Goal: Information Seeking & Learning: Check status

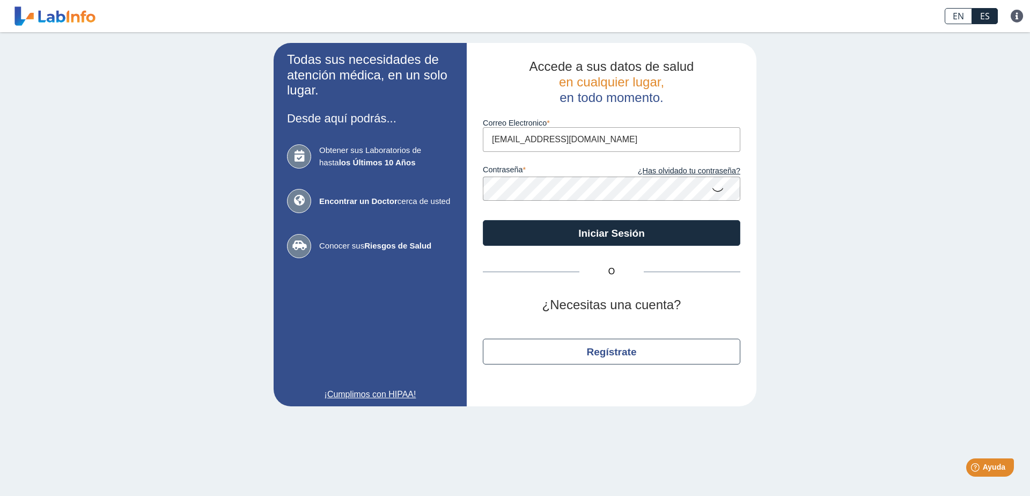
drag, startPoint x: 628, startPoint y: 141, endPoint x: 345, endPoint y: 171, distance: 284.2
type input "jmendoza2007@gmail.com"
click at [483, 220] on button "Iniciar Sesión" at bounding box center [611, 233] width 257 height 26
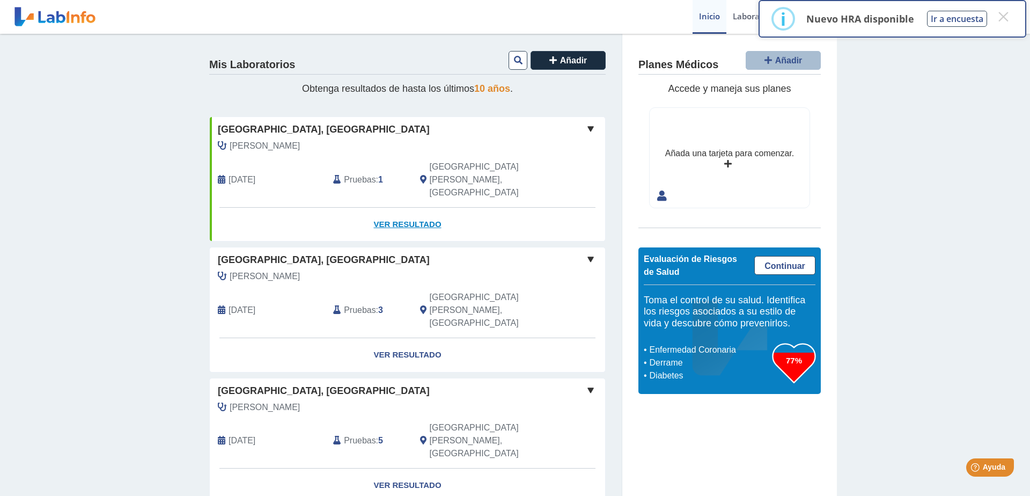
click at [397, 208] on link "Ver Resultado" at bounding box center [407, 225] width 395 height 34
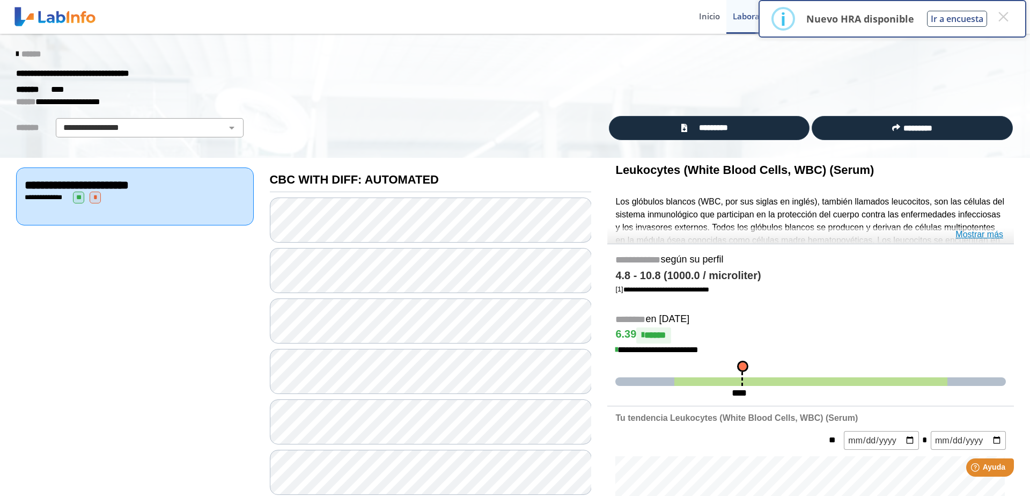
click at [964, 235] on link "Mostrar más" at bounding box center [979, 234] width 48 height 13
click at [974, 231] on link "Mostrar más" at bounding box center [979, 234] width 48 height 13
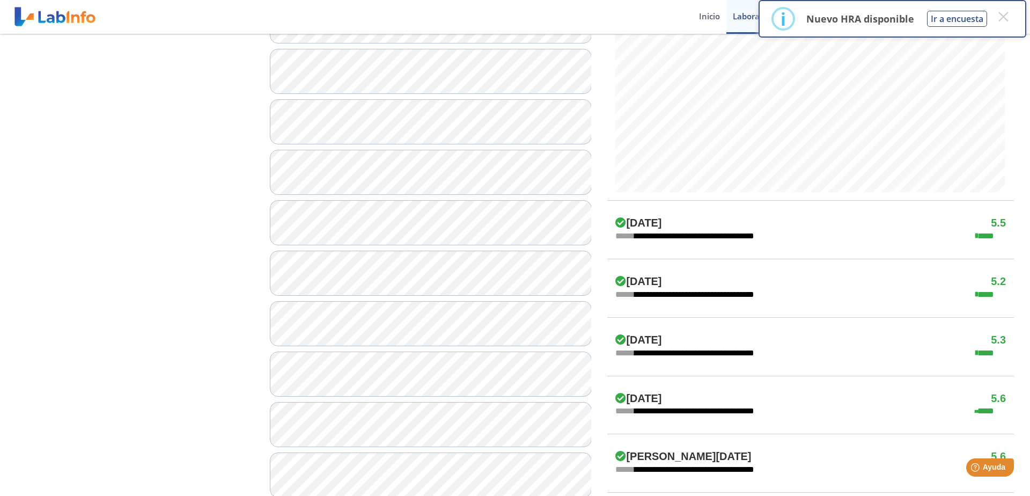
scroll to position [505, 0]
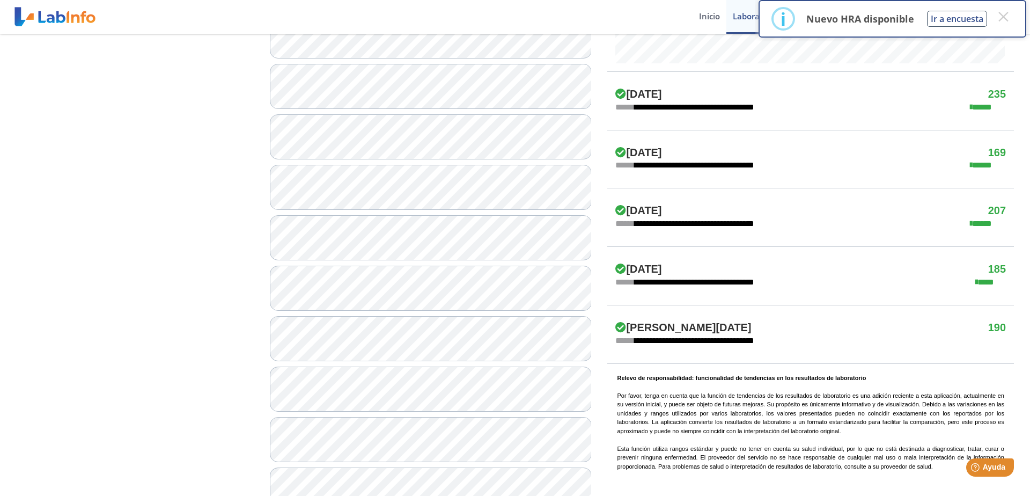
scroll to position [596, 0]
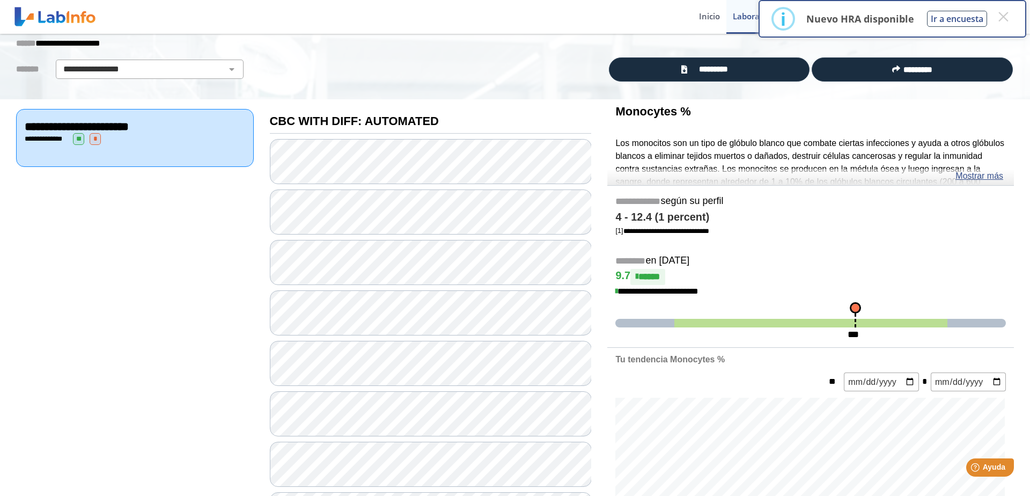
scroll to position [46, 0]
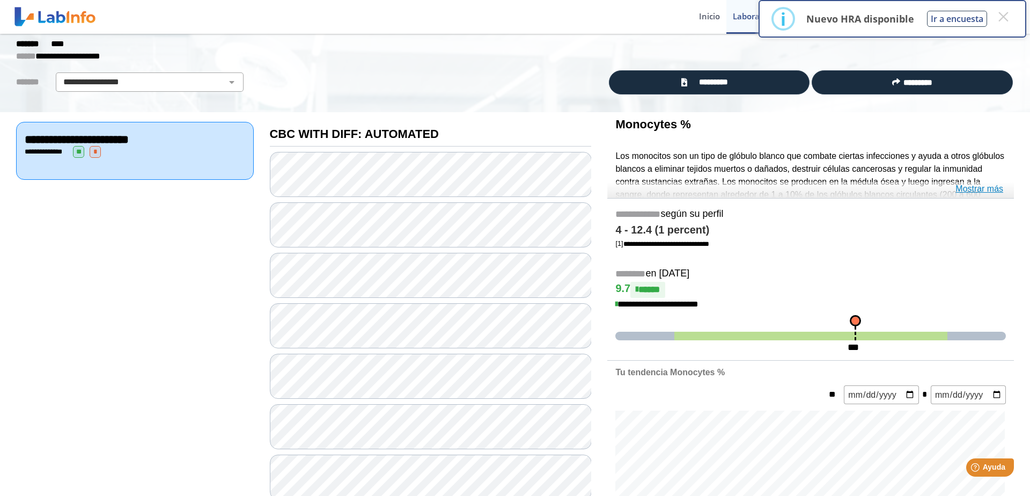
click at [960, 187] on link "Mostrar más" at bounding box center [979, 188] width 48 height 13
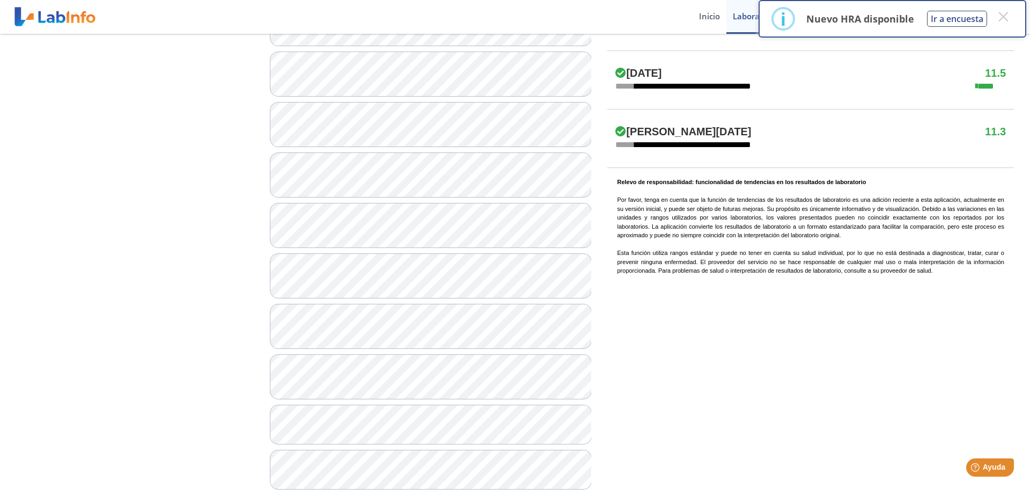
scroll to position [872, 0]
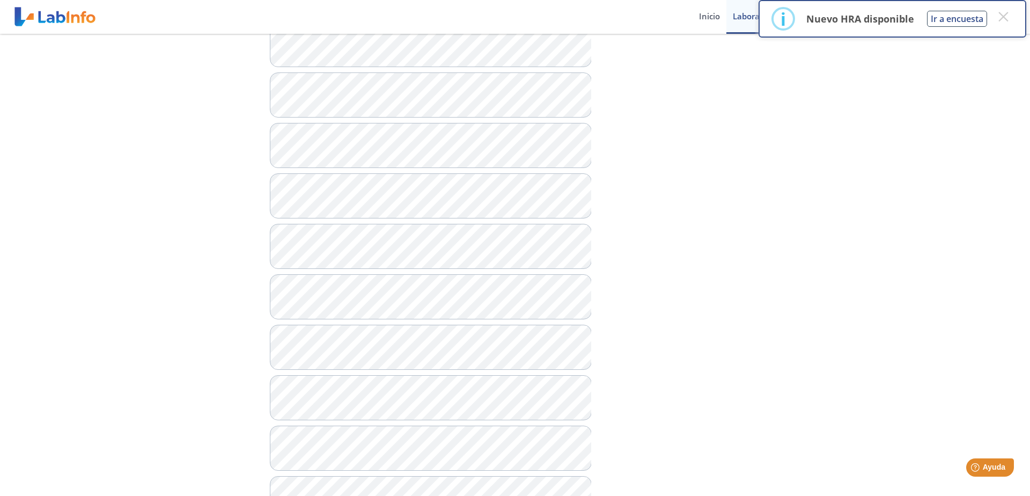
scroll to position [872, 0]
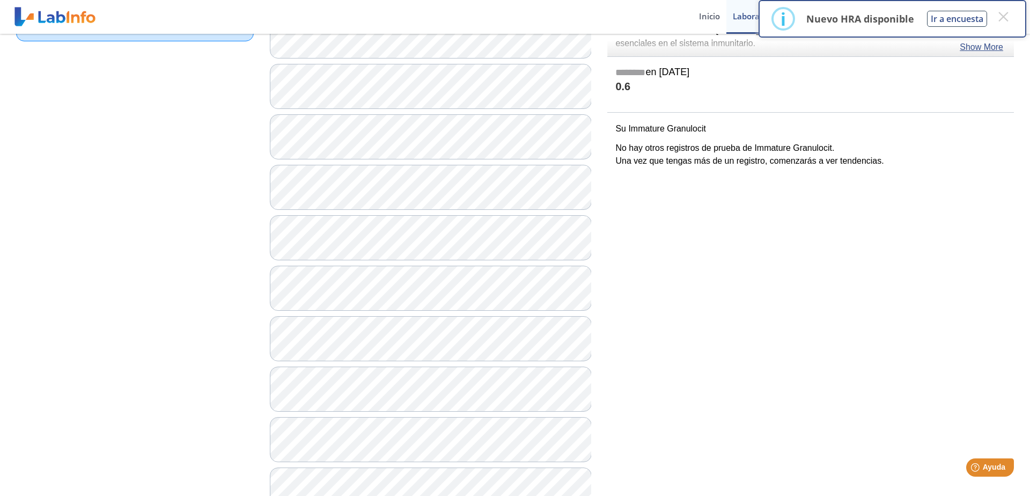
scroll to position [1, 0]
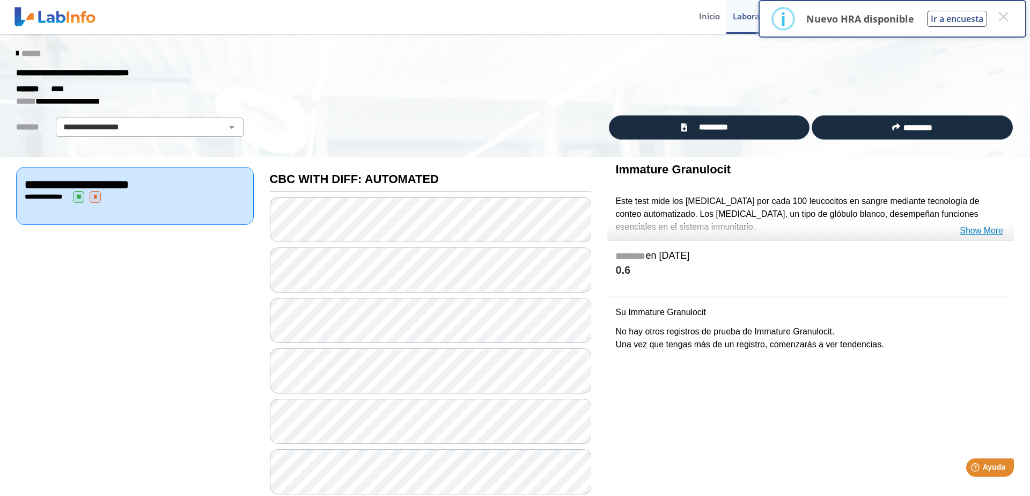
click at [965, 231] on link "Show More" at bounding box center [980, 230] width 43 height 13
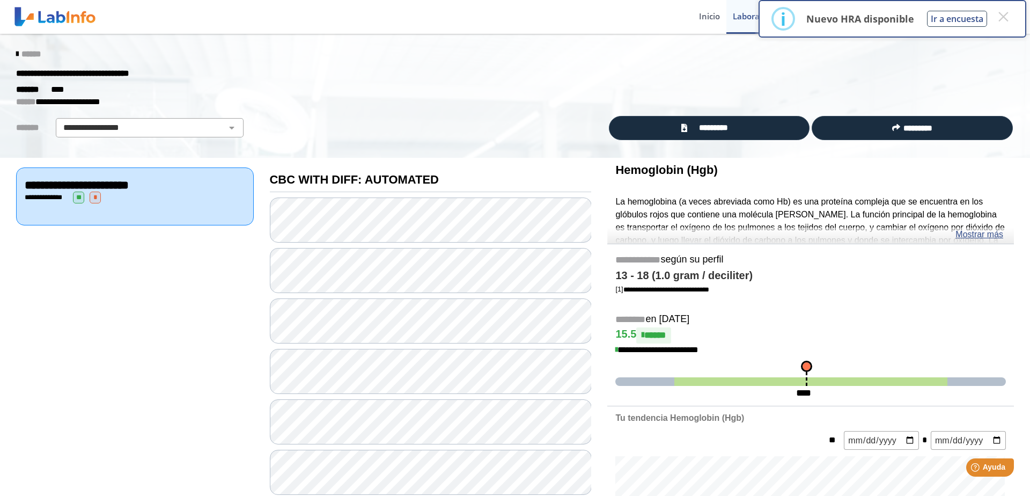
click at [41, 55] on span "******" at bounding box center [30, 54] width 19 height 8
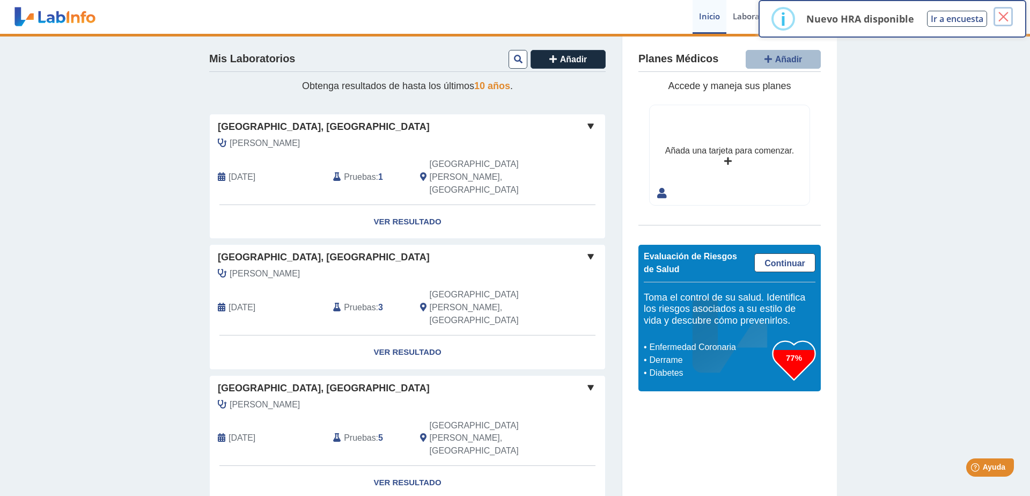
click at [1002, 21] on button "×" at bounding box center [1002, 16] width 19 height 19
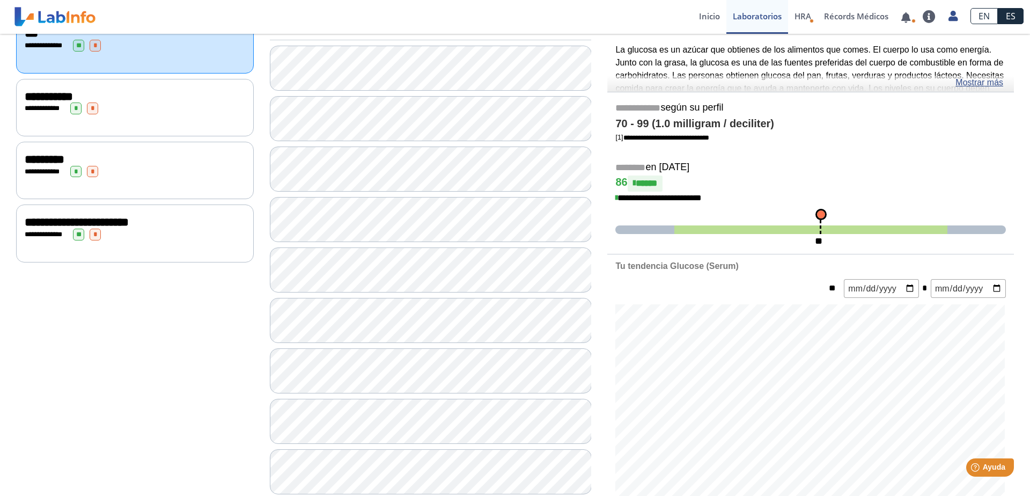
scroll to position [183, 0]
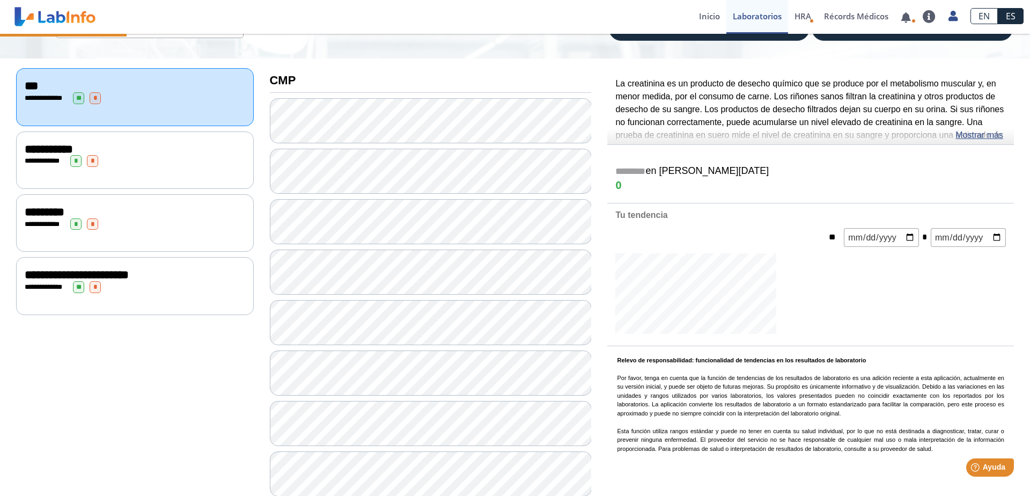
scroll to position [46, 0]
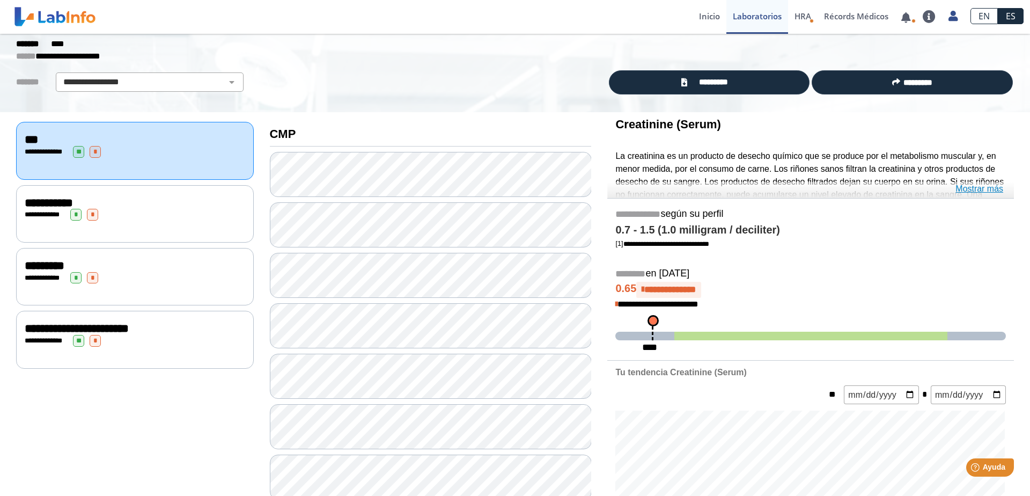
click at [969, 187] on link "Mostrar más" at bounding box center [979, 188] width 48 height 13
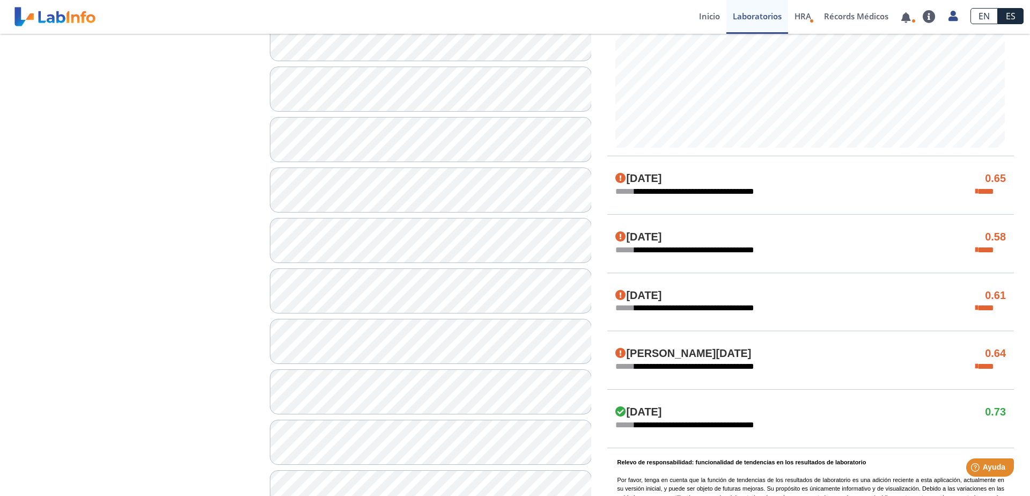
scroll to position [596, 0]
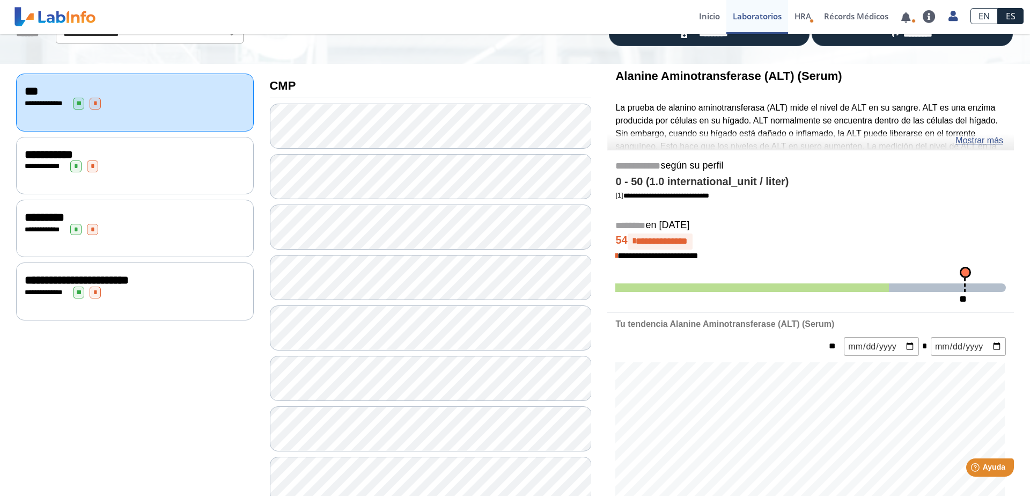
scroll to position [92, 0]
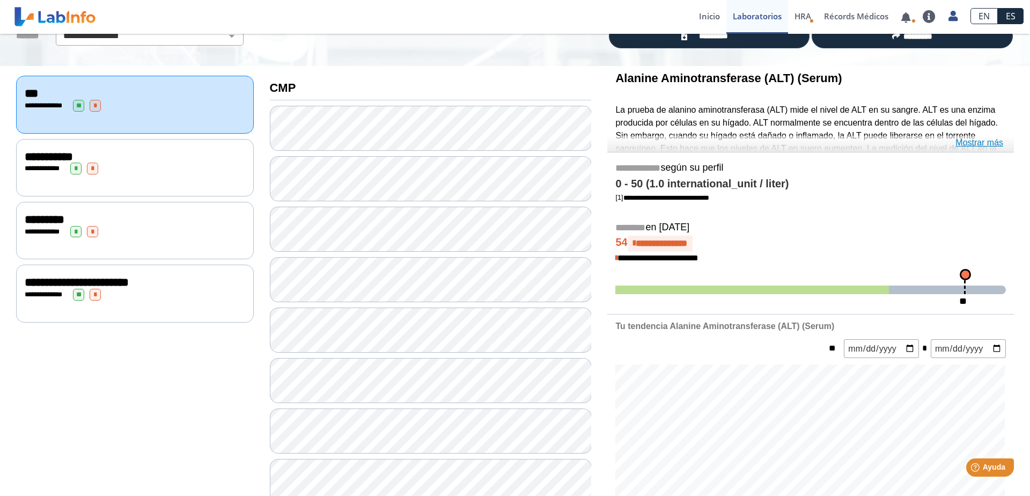
click at [971, 144] on link "Mostrar más" at bounding box center [979, 142] width 48 height 13
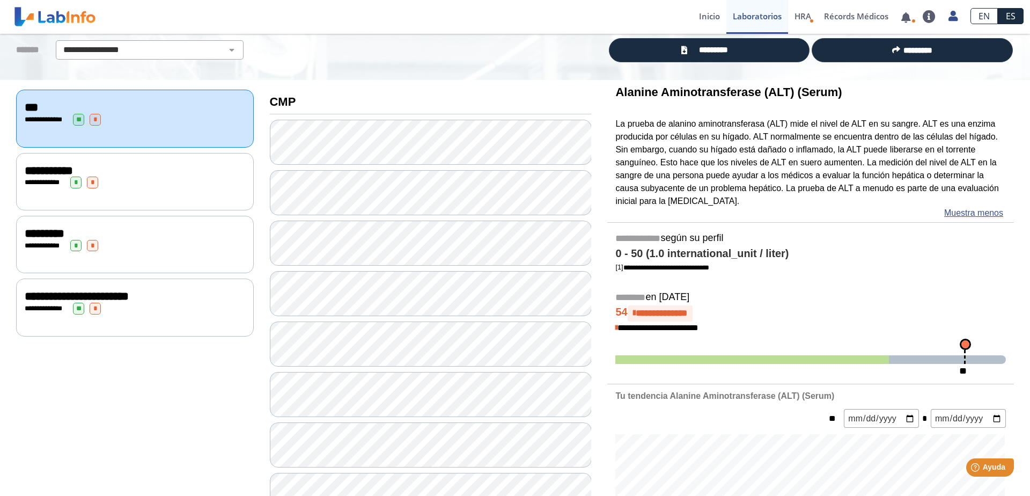
scroll to position [72, 0]
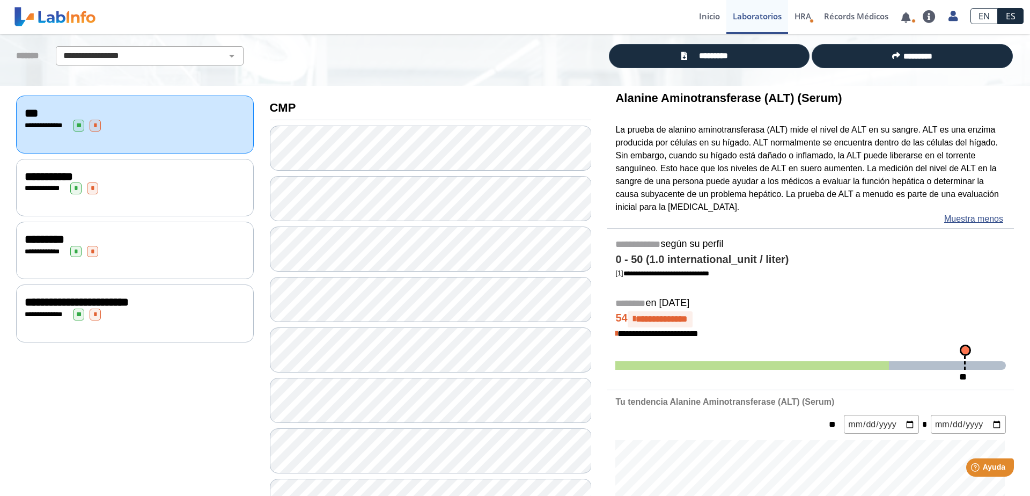
click at [120, 184] on div "**********" at bounding box center [135, 188] width 220 height 12
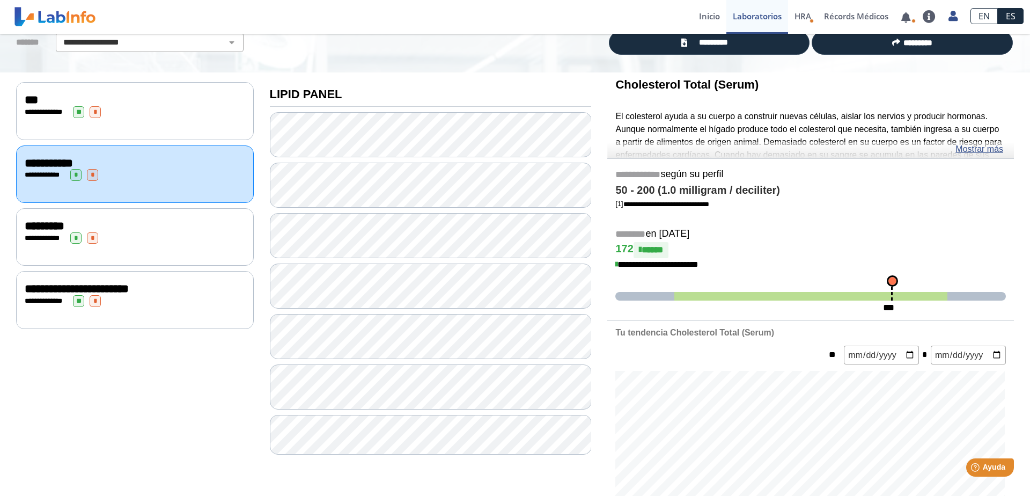
scroll to position [72, 0]
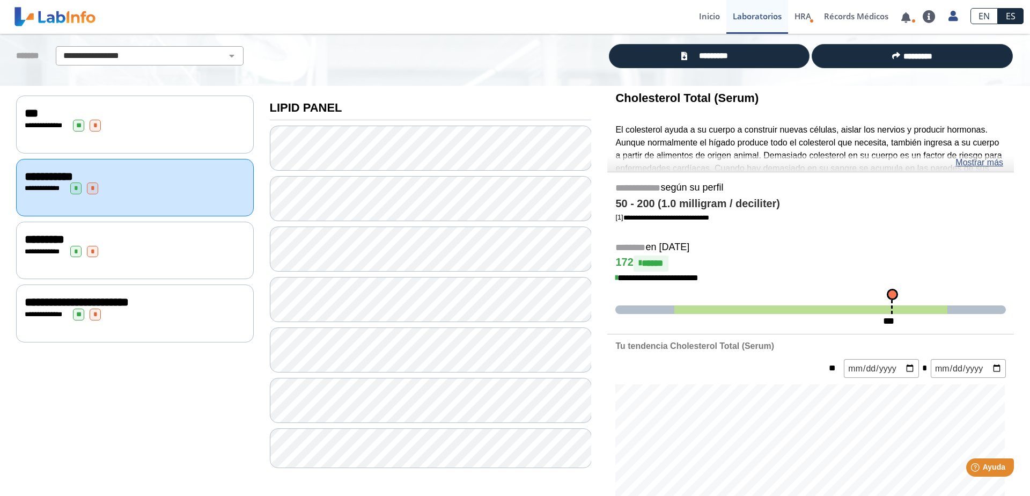
click at [134, 246] on div "**********" at bounding box center [135, 252] width 220 height 12
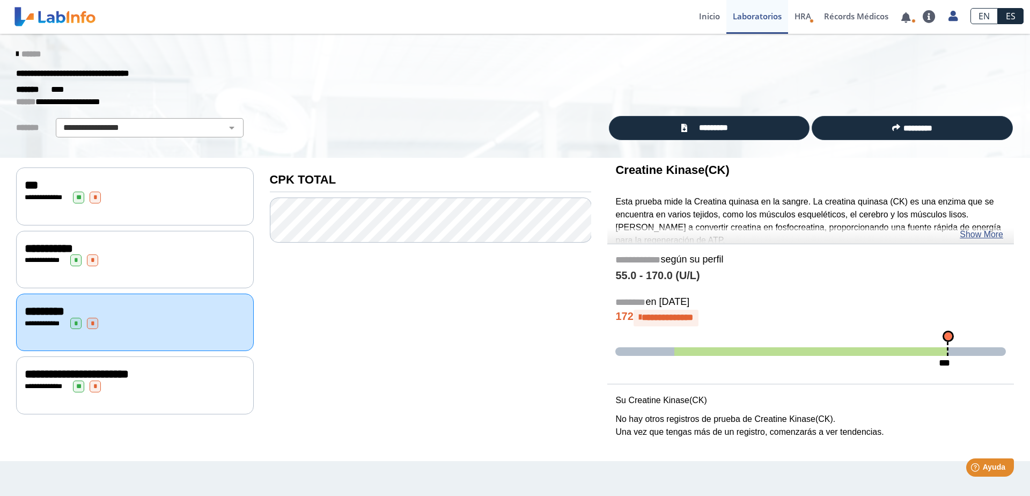
click at [134, 194] on div "**********" at bounding box center [135, 197] width 220 height 12
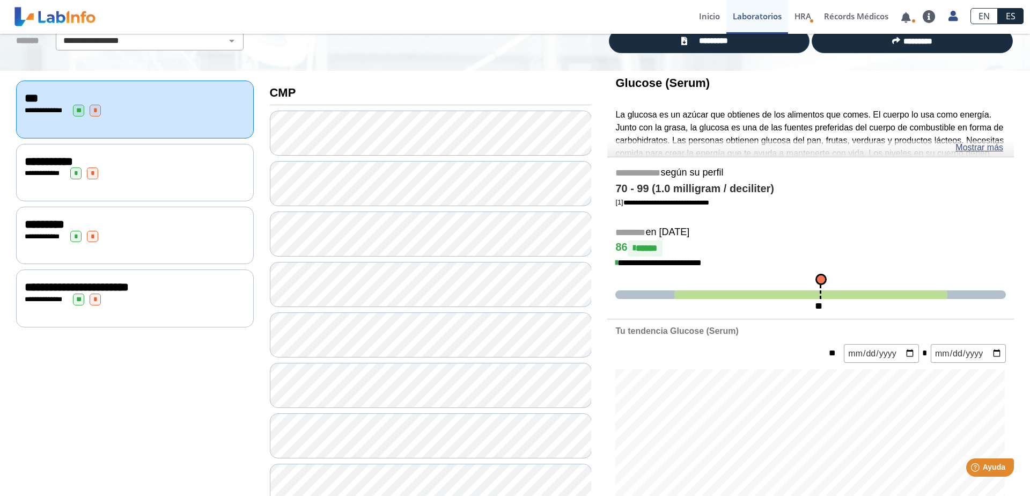
scroll to position [92, 0]
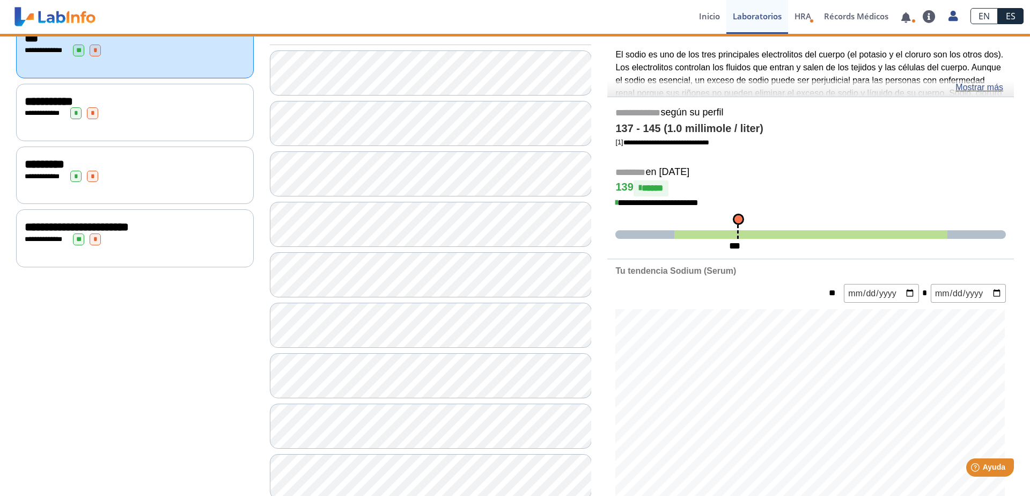
scroll to position [275, 0]
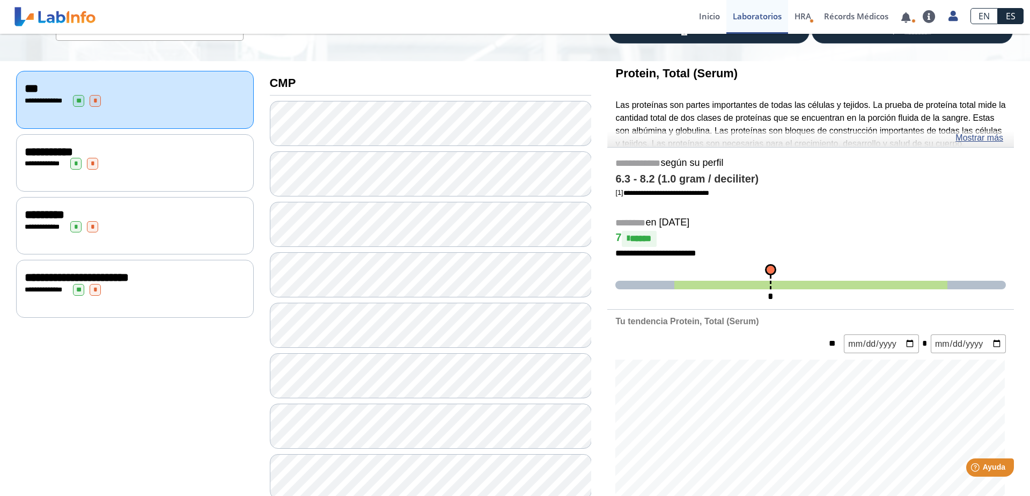
scroll to position [92, 0]
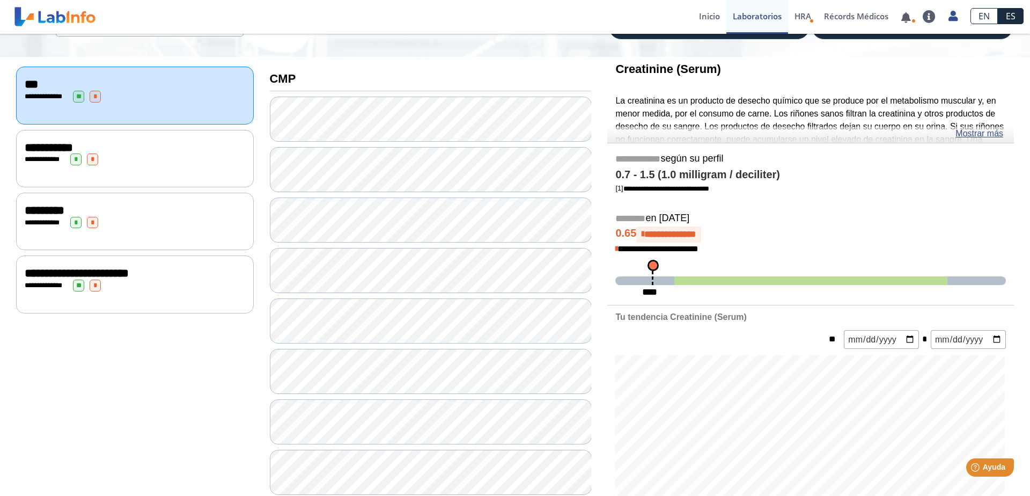
scroll to position [92, 0]
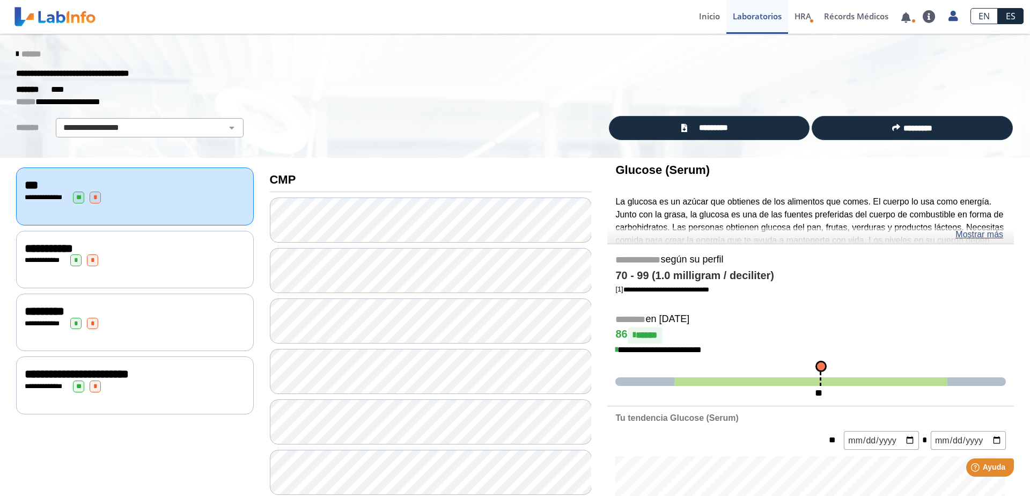
click at [80, 19] on link at bounding box center [55, 16] width 88 height 27
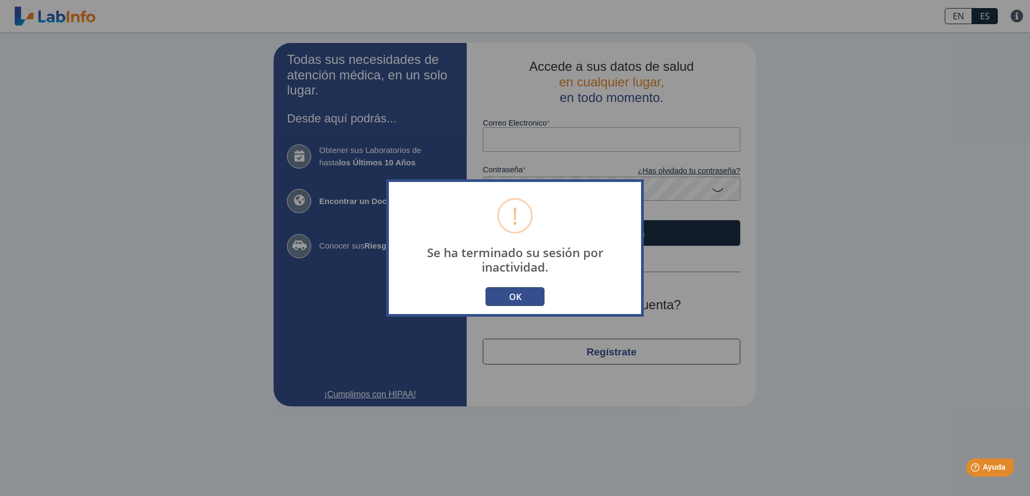
type input "[EMAIL_ADDRESS][DOMAIN_NAME]"
click at [515, 293] on button "OK" at bounding box center [514, 296] width 59 height 19
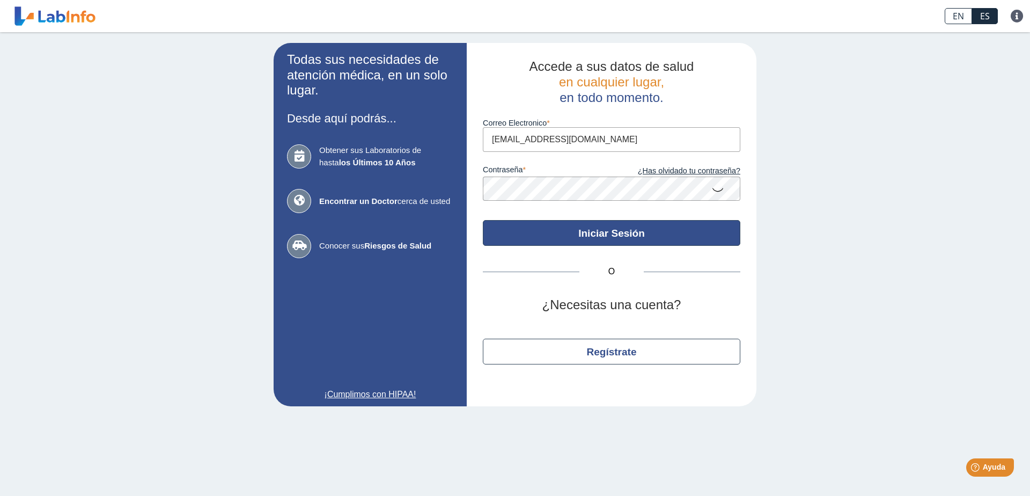
click at [611, 227] on button "Iniciar Sesión" at bounding box center [611, 233] width 257 height 26
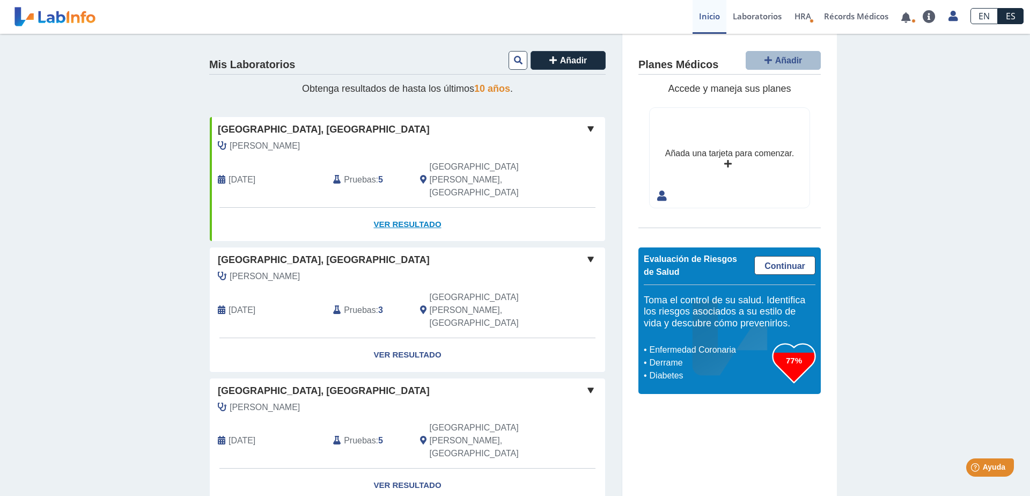
click at [396, 208] on link "Ver Resultado" at bounding box center [407, 225] width 395 height 34
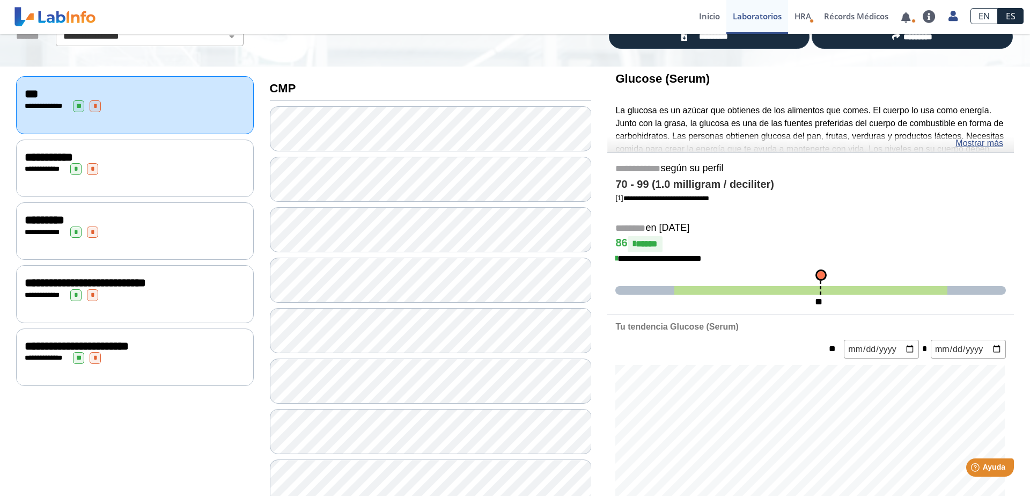
scroll to position [92, 0]
click at [150, 288] on div "**********" at bounding box center [135, 282] width 220 height 13
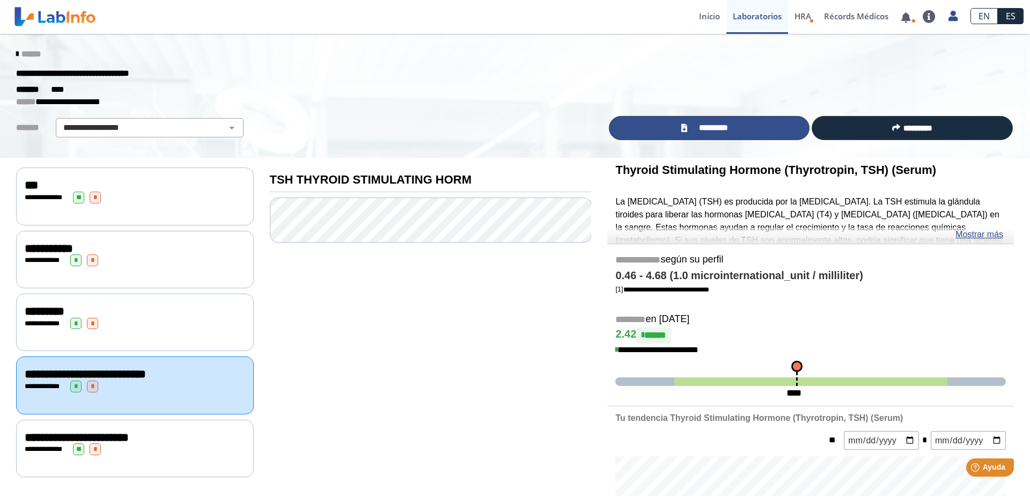
click at [729, 127] on span "*********" at bounding box center [713, 128] width 46 height 12
